Goal: Check status: Check status

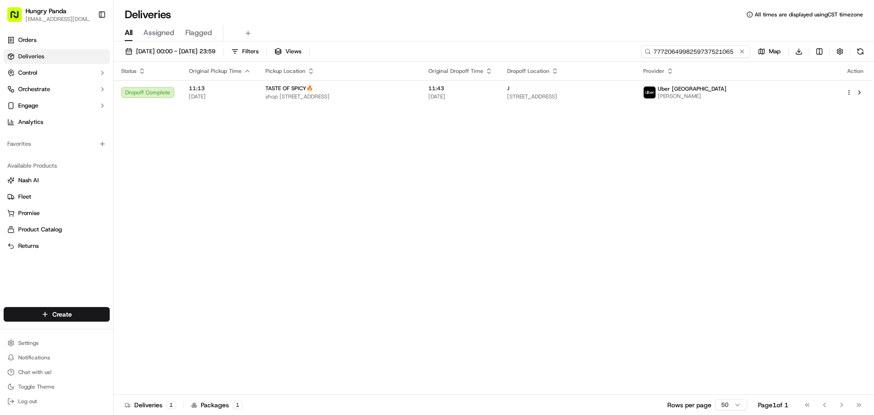
click at [700, 46] on input "7772064998259737521065" at bounding box center [695, 51] width 109 height 13
paste input "3985006848853771661306"
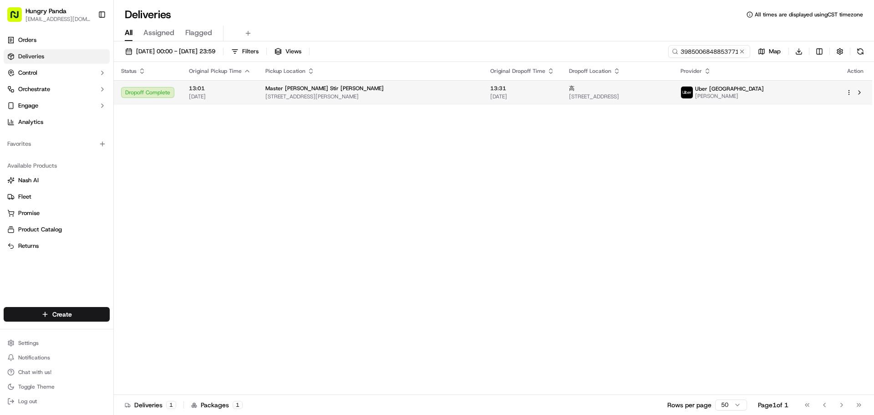
click at [664, 87] on div "高" at bounding box center [617, 88] width 97 height 7
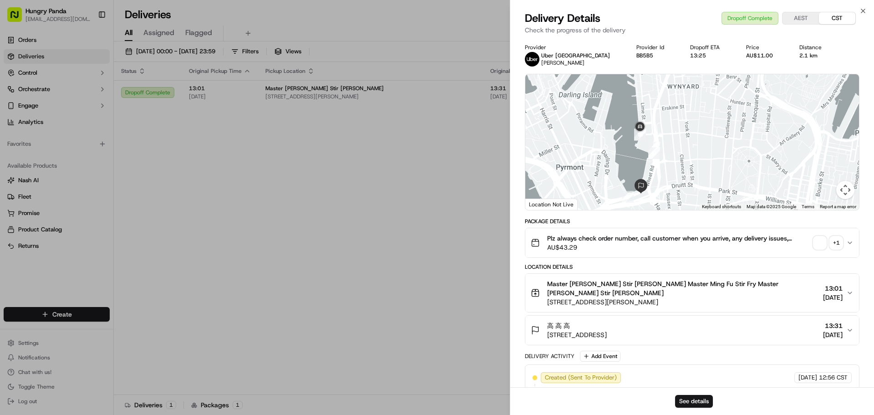
drag, startPoint x: 670, startPoint y: 104, endPoint x: 673, endPoint y: 140, distance: 36.1
click at [673, 140] on div at bounding box center [692, 142] width 334 height 136
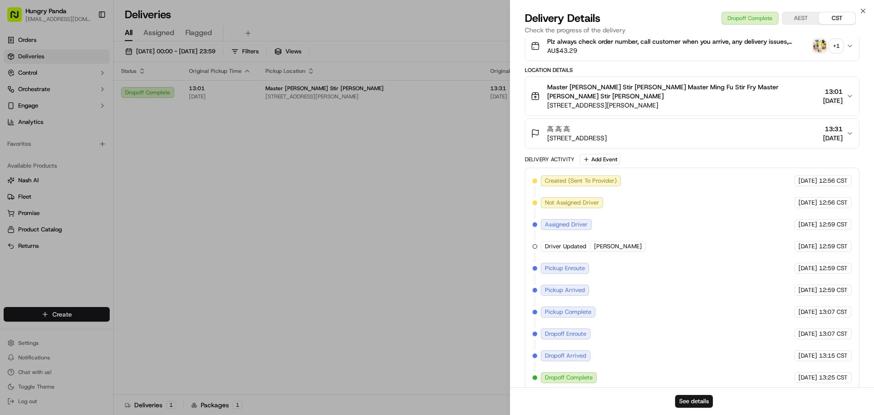
scroll to position [106, 0]
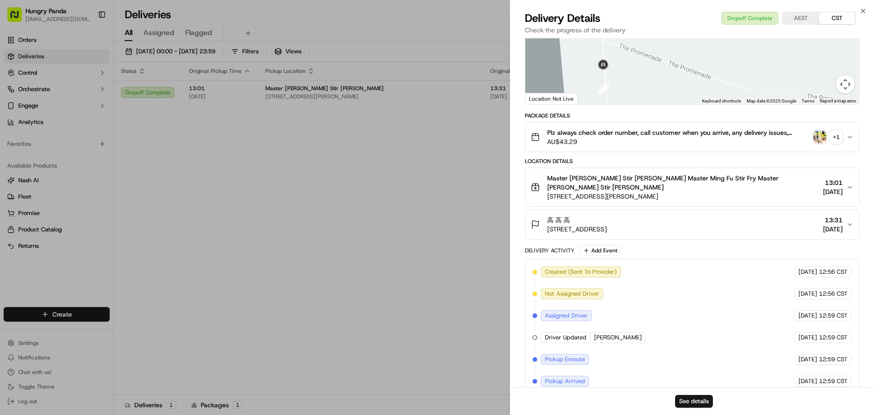
drag, startPoint x: 362, startPoint y: 190, endPoint x: 505, endPoint y: 155, distance: 146.8
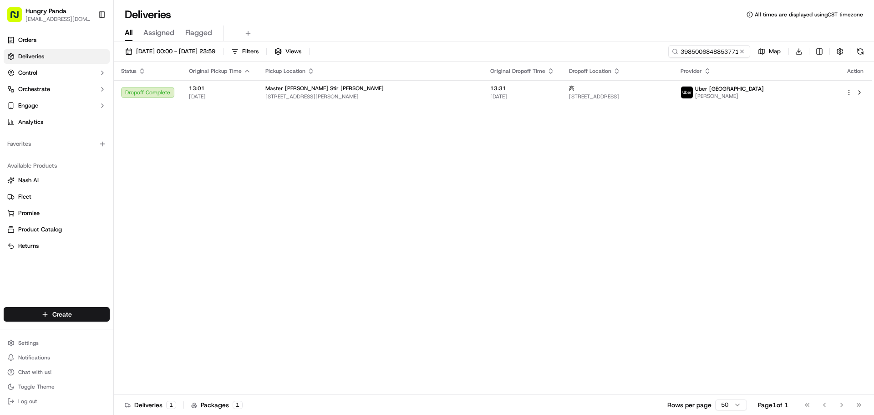
click at [725, 44] on div "[DATE] 00:00 - [DATE] 23:59 Filters Views 3985006848853771661306 Map Download S…" at bounding box center [494, 228] width 760 height 375
click at [716, 51] on input "3985006848853771661306" at bounding box center [695, 51] width 109 height 13
paste input "708801438805670326165"
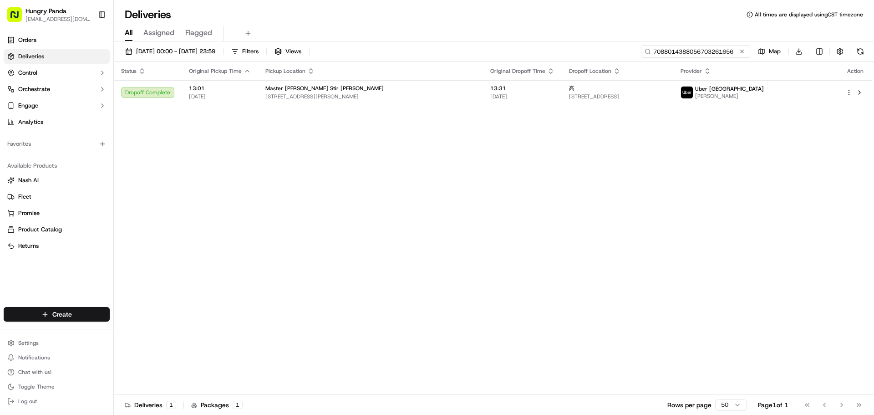
type input "7088014388056703261656"
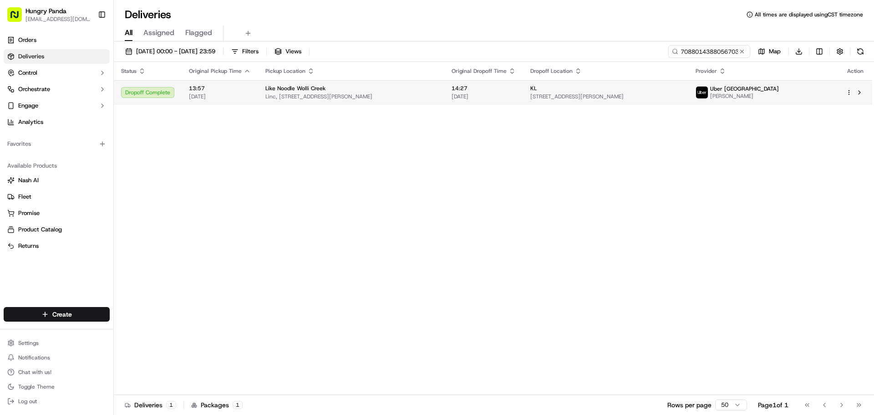
click at [681, 93] on span "[STREET_ADDRESS][PERSON_NAME]" at bounding box center [605, 96] width 151 height 7
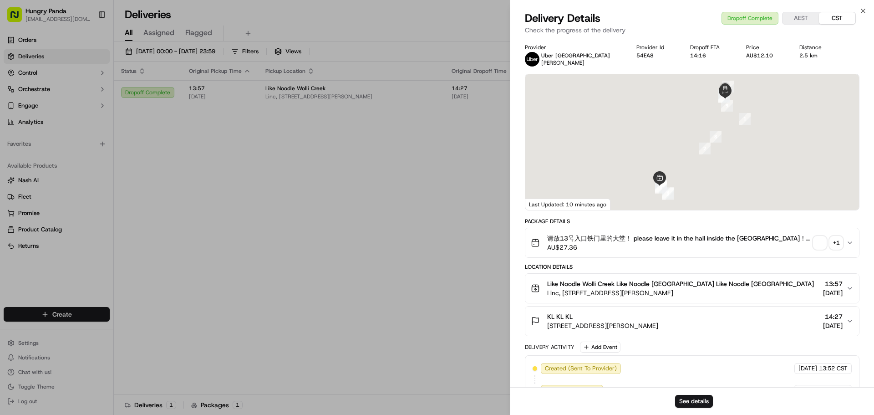
click at [832, 240] on div "+ 1" at bounding box center [836, 242] width 13 height 13
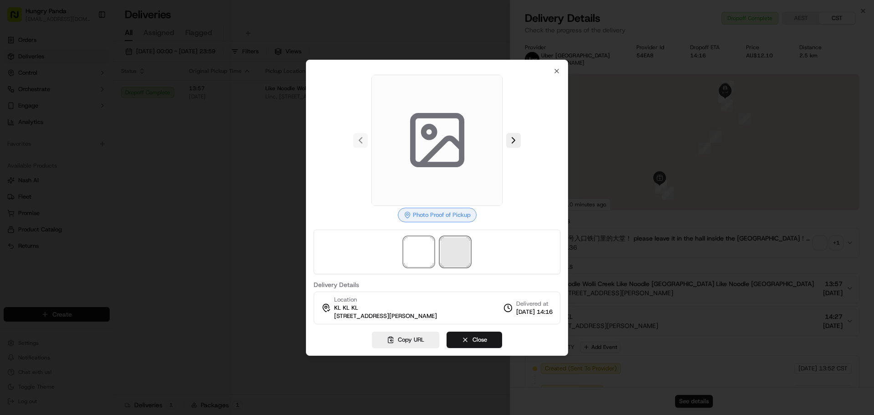
click at [463, 255] on span at bounding box center [455, 251] width 29 height 29
